Goal: Task Accomplishment & Management: Manage account settings

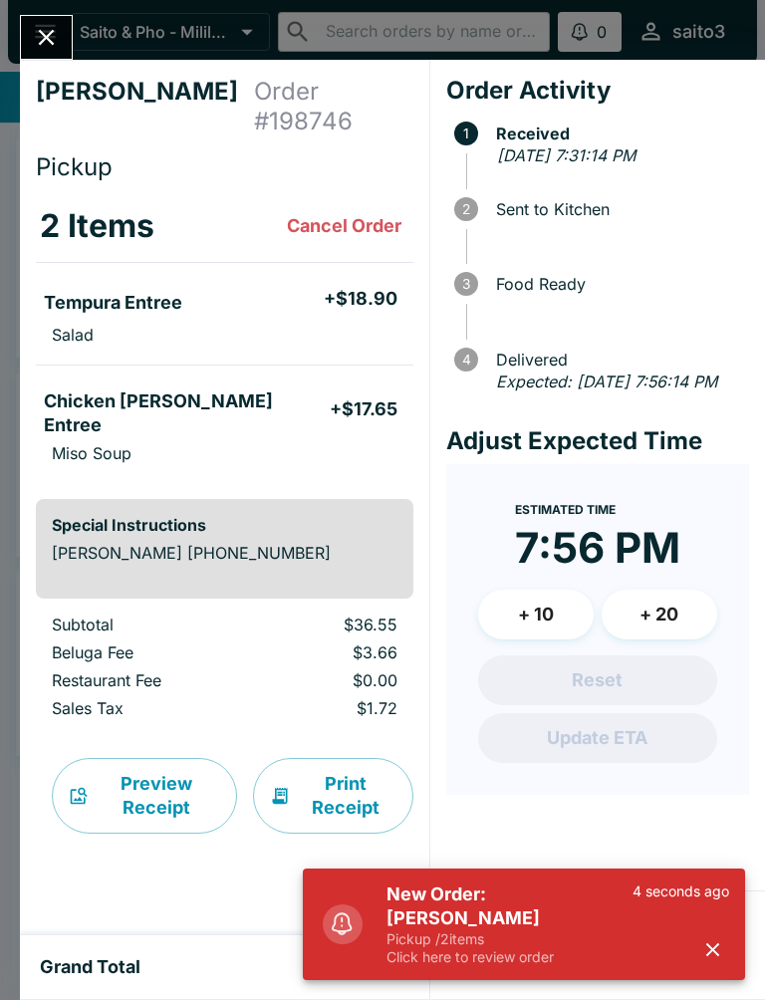
click at [725, 942] on button "button" at bounding box center [712, 949] width 33 height 33
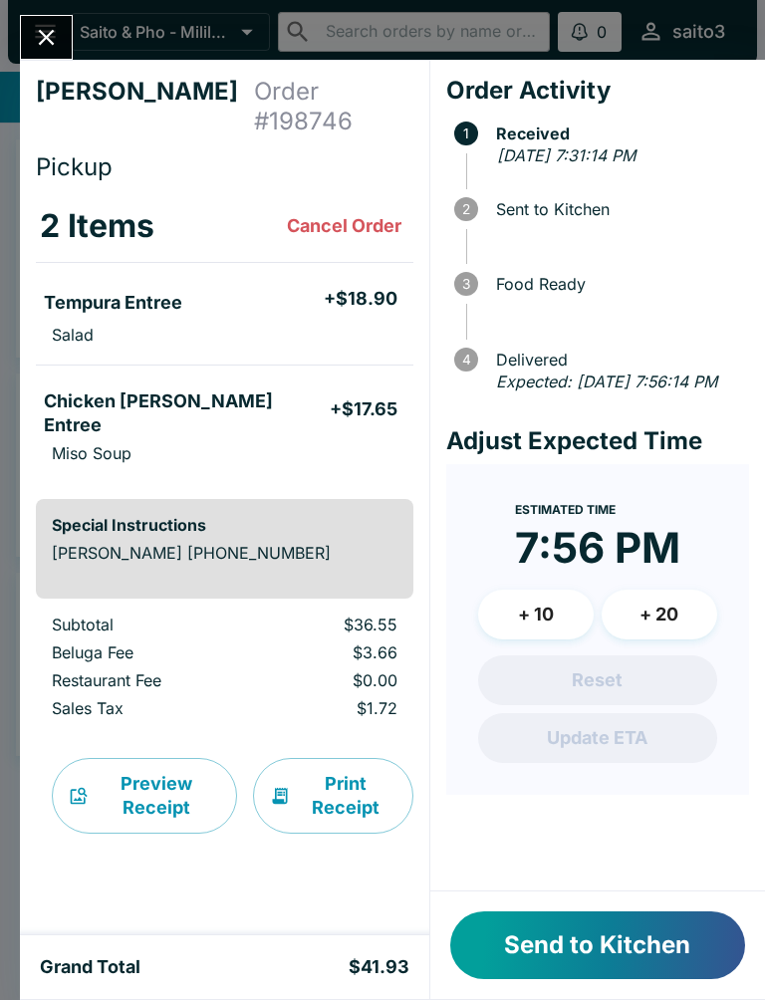
click at [626, 937] on button "Send to Kitchen" at bounding box center [597, 945] width 295 height 68
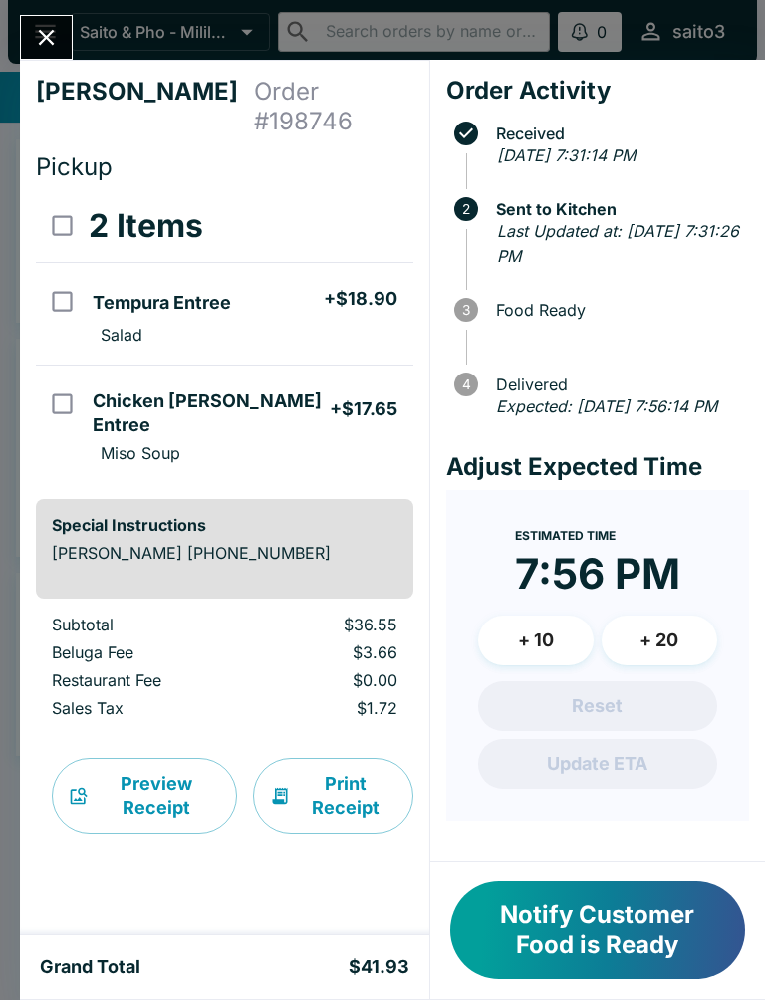
click at [638, 926] on button "Notify Customer Food is Ready" at bounding box center [597, 930] width 295 height 98
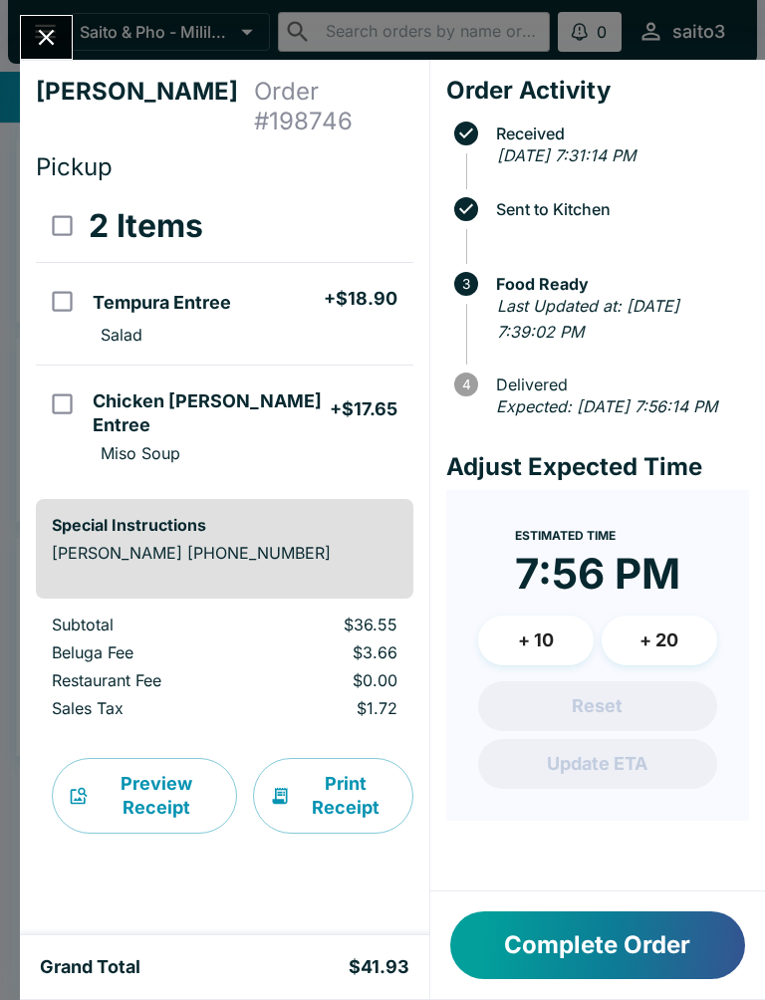
click at [41, 27] on icon "Close" at bounding box center [46, 37] width 27 height 27
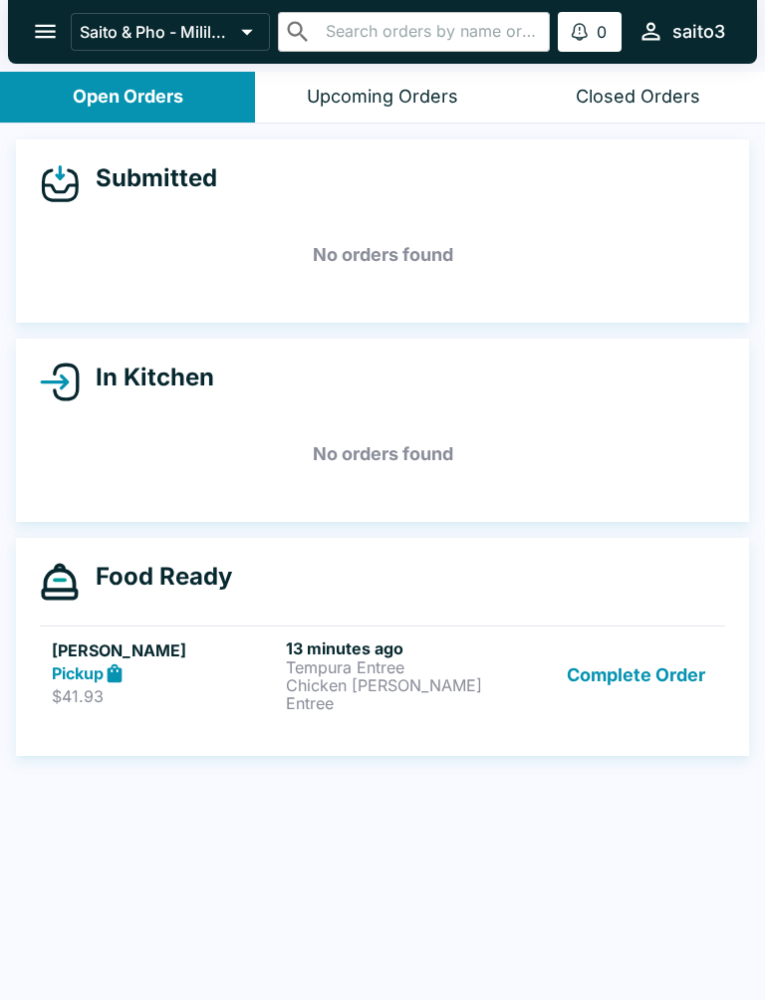
click at [246, 653] on h5 "[PERSON_NAME]" at bounding box center [165, 650] width 226 height 24
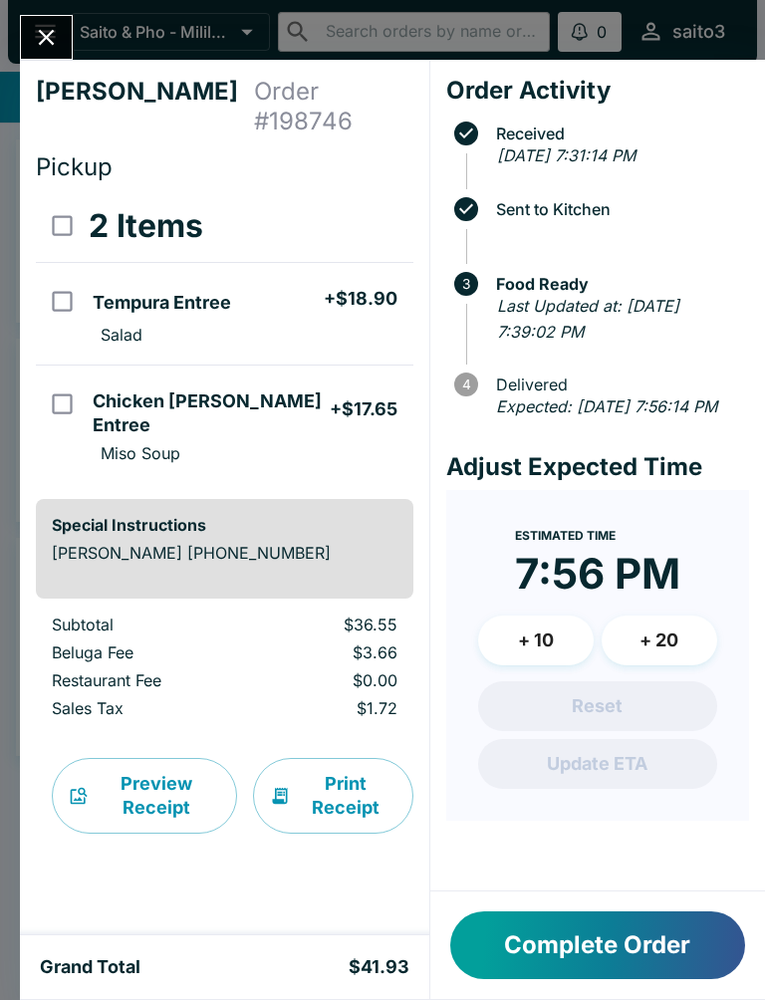
click at [638, 943] on button "Complete Order" at bounding box center [597, 945] width 295 height 68
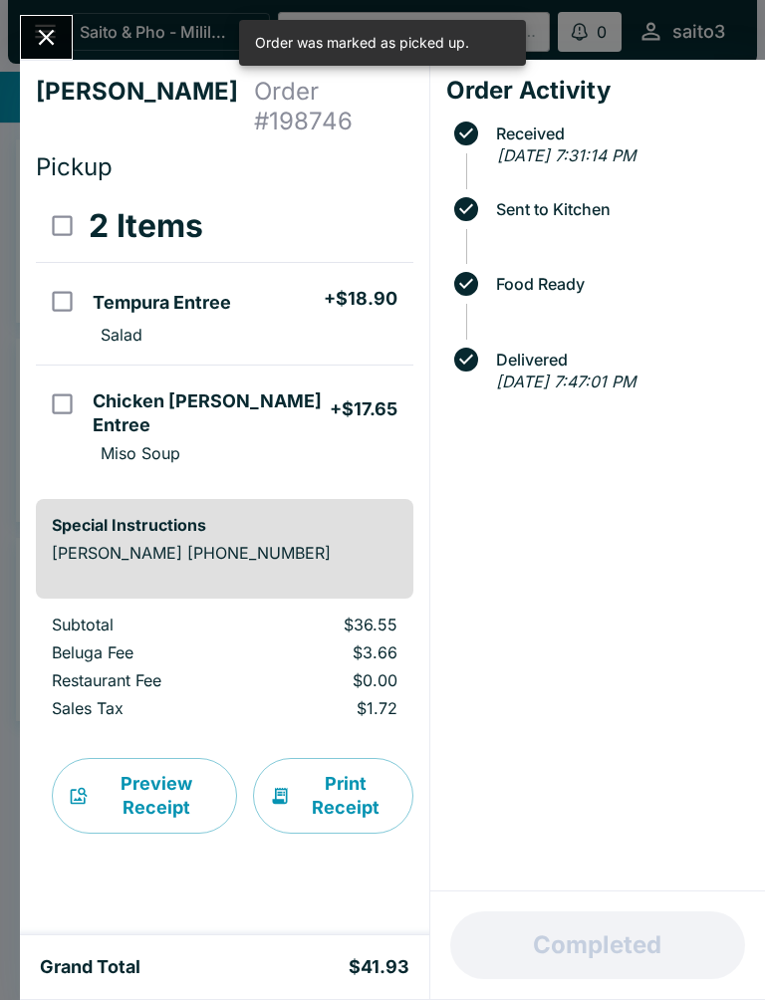
click at [17, 31] on div "[PERSON_NAME] Order # 198746 Pickup 2 Items Tempura Entree + $18.90 Salad Chick…" at bounding box center [382, 500] width 765 height 1000
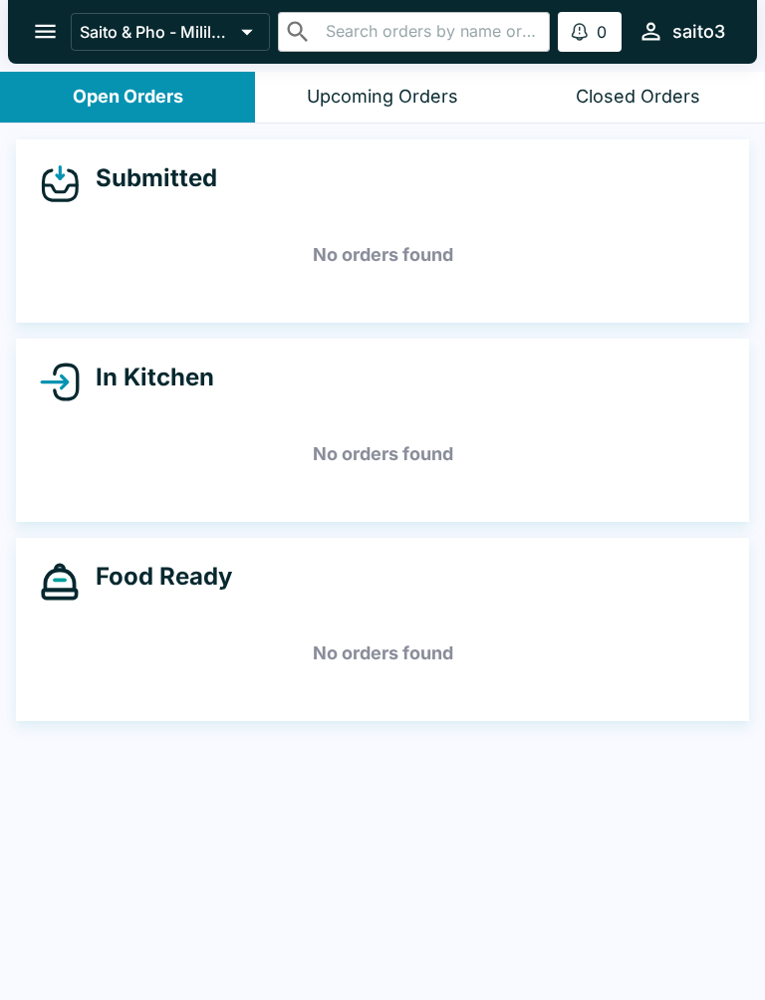
click at [49, 36] on icon "open drawer" at bounding box center [45, 31] width 27 height 27
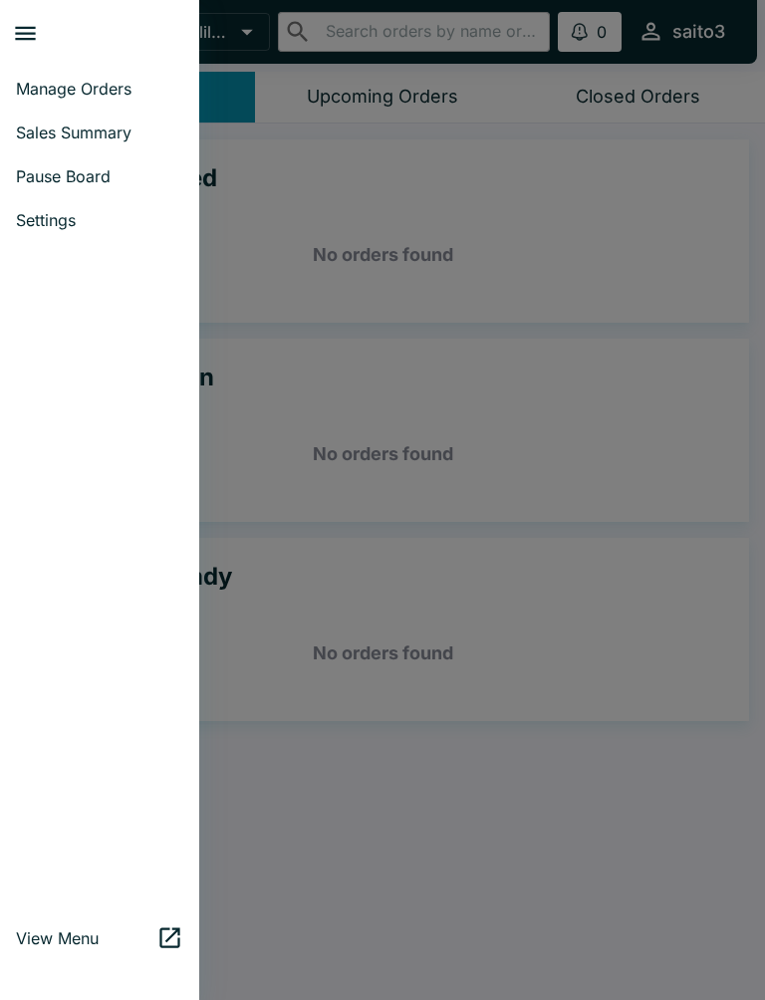
click at [99, 132] on span "Sales Summary" at bounding box center [99, 132] width 167 height 20
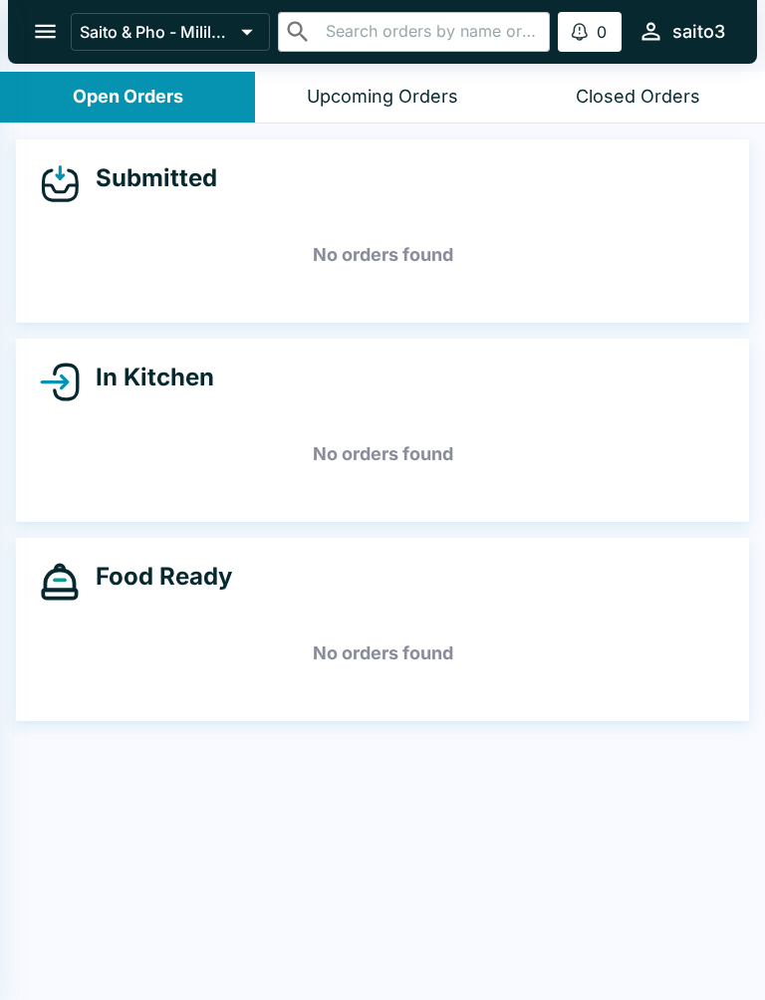
select select "03:00"
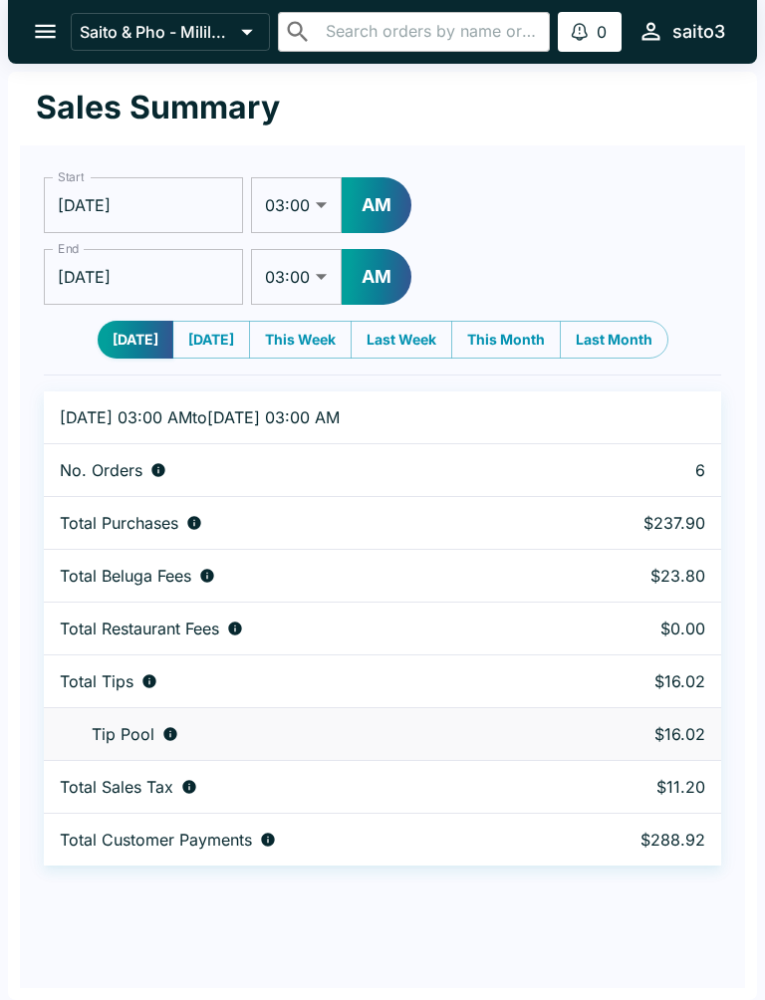
click at [43, 17] on button "open drawer" at bounding box center [45, 31] width 51 height 51
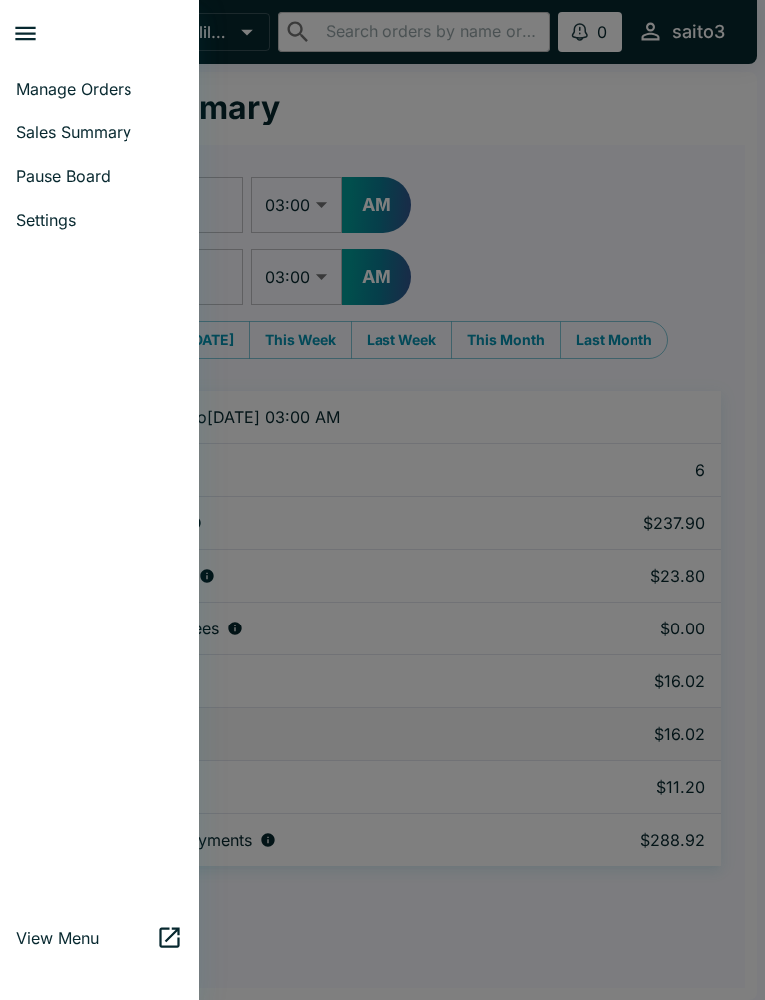
click at [81, 99] on link "Manage Orders" at bounding box center [99, 89] width 199 height 44
